Goal: Task Accomplishment & Management: Use online tool/utility

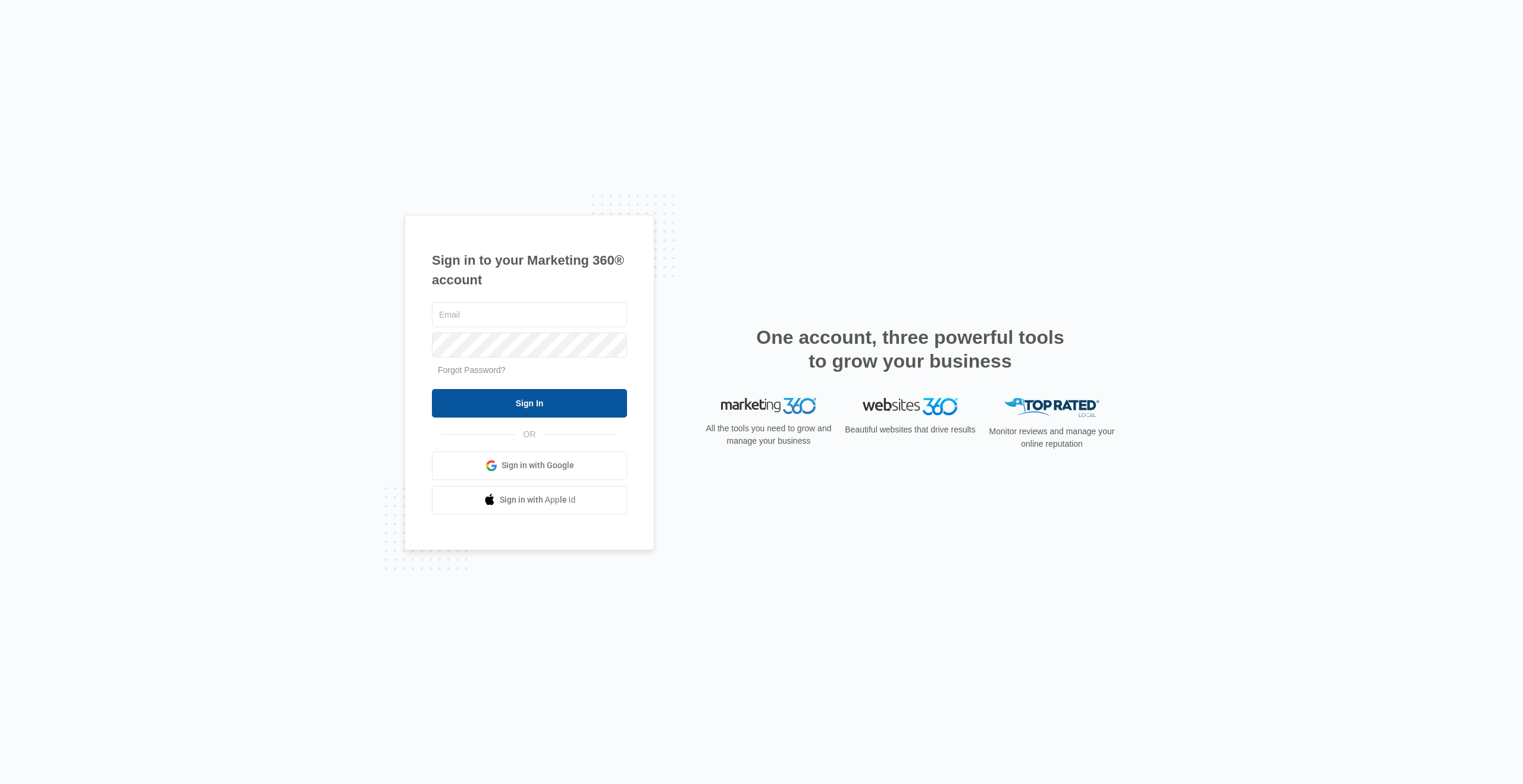
type input "[PERSON_NAME][EMAIL_ADDRESS][DOMAIN_NAME]"
click at [549, 410] on input "Sign In" at bounding box center [529, 403] width 195 height 29
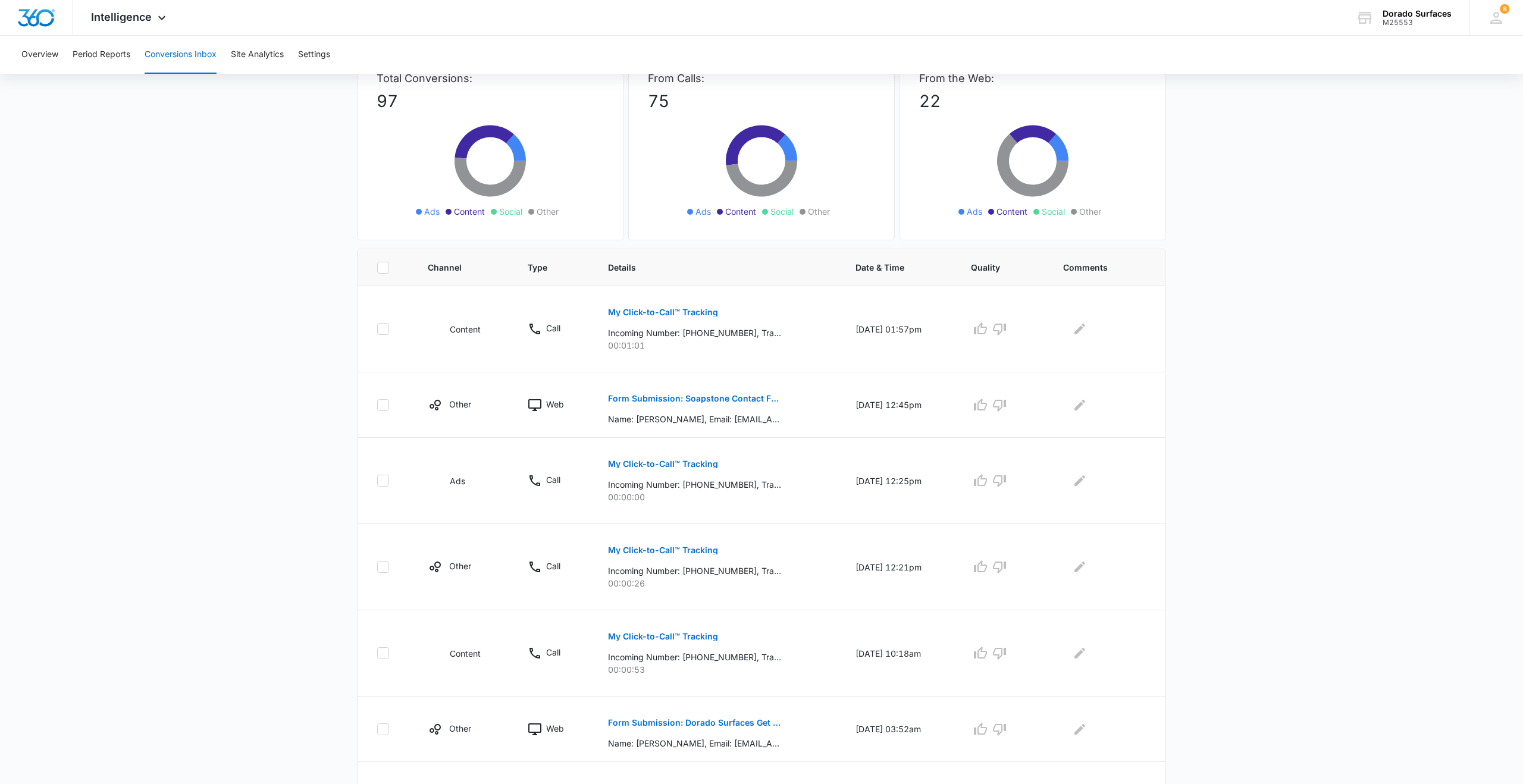
scroll to position [91, 0]
click at [663, 308] on p "My Click-to-Call™ Tracking" at bounding box center [663, 310] width 110 height 8
